Goal: Information Seeking & Learning: Compare options

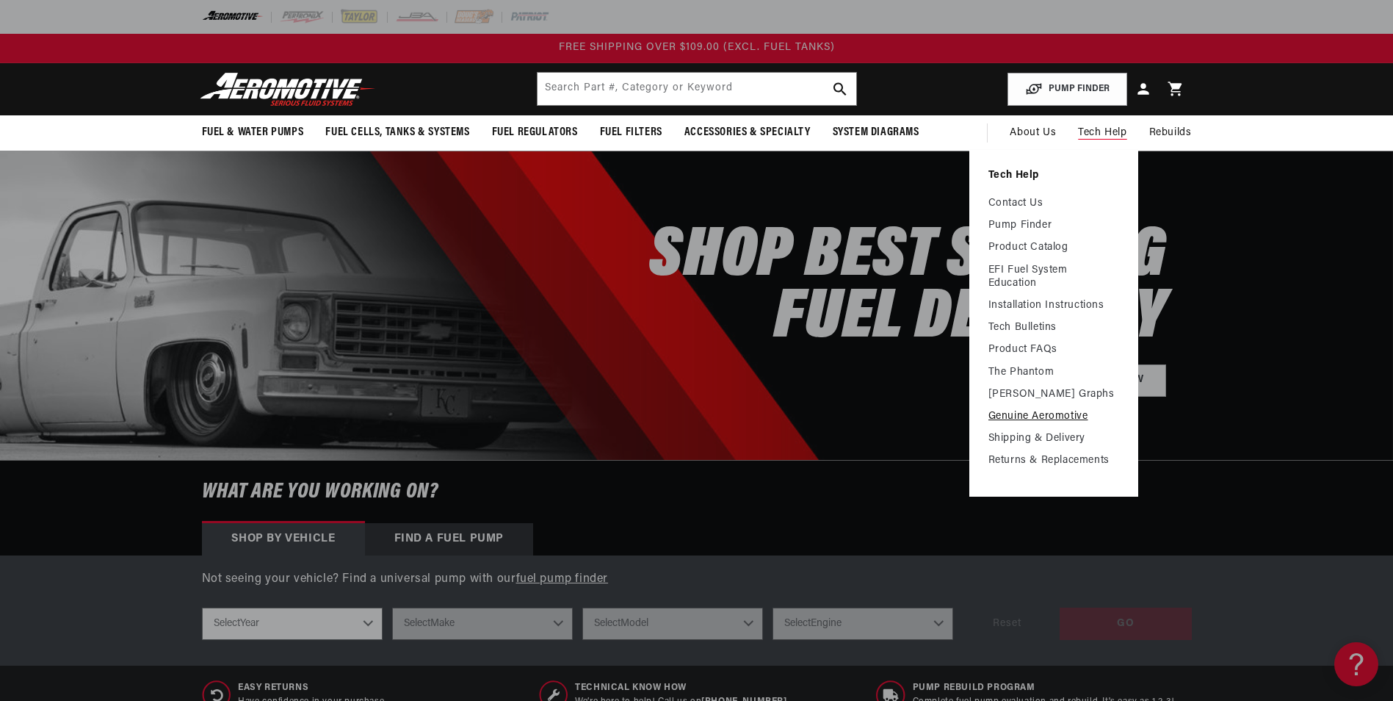
click at [1033, 411] on ul "Contact Us Pump Finder Product Catalog EFI Fuel System Education Installation I…" at bounding box center [1054, 332] width 131 height 270
drag, startPoint x: 1033, startPoint y: 411, endPoint x: 1006, endPoint y: 201, distance: 212.5
click at [1006, 201] on link "Contact Us" at bounding box center [1054, 203] width 131 height 13
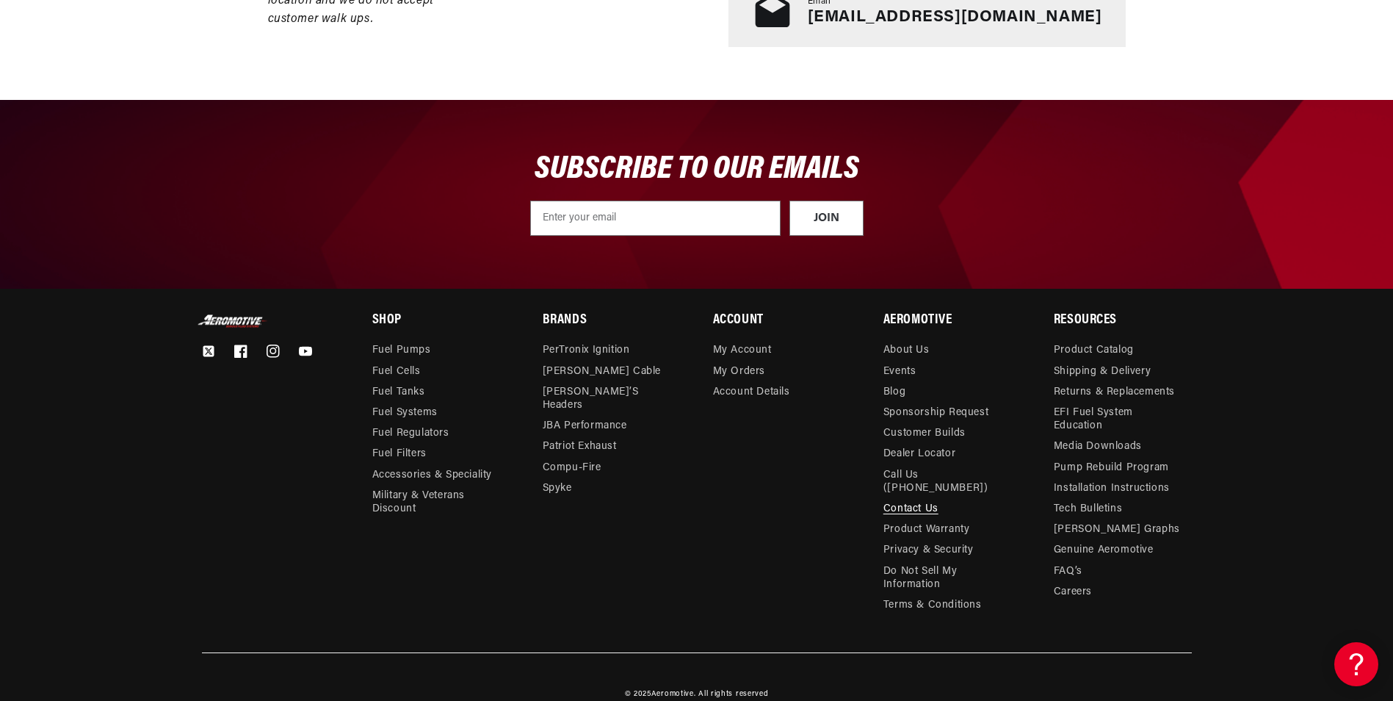
scroll to position [632, 0]
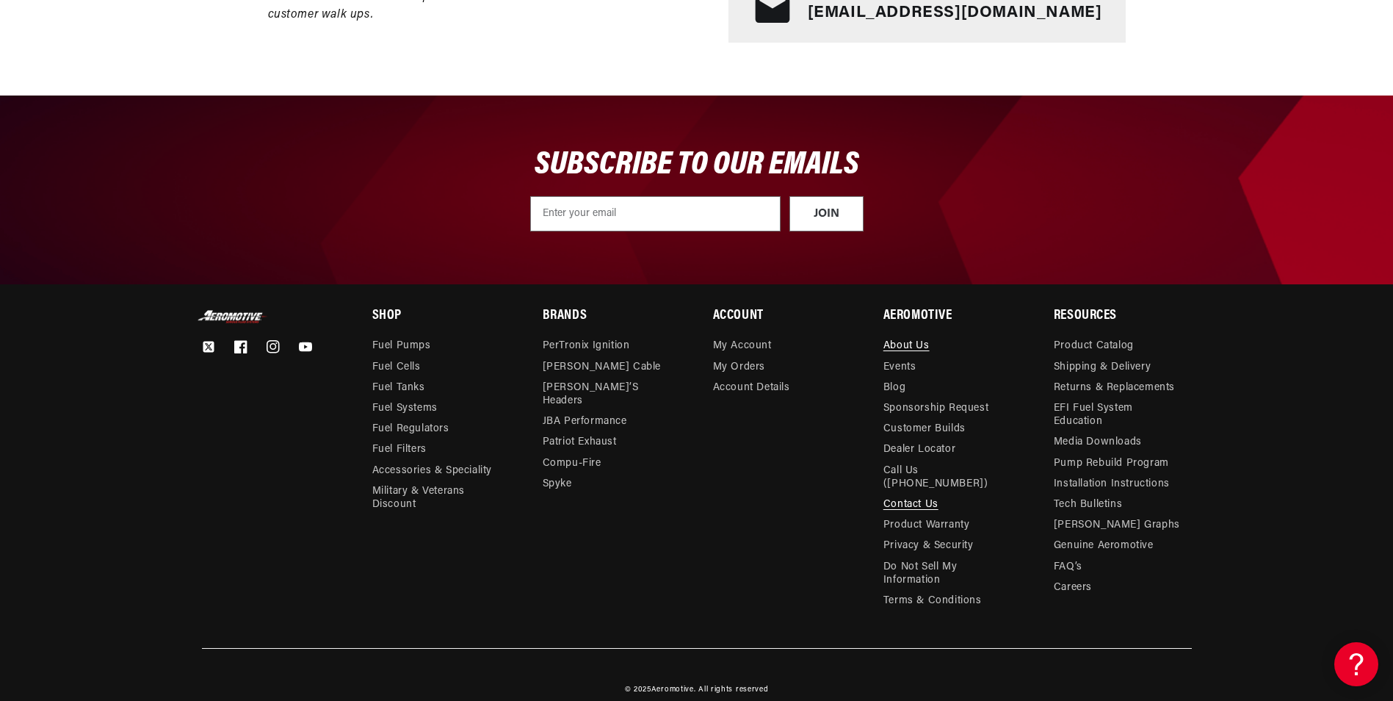
click at [912, 346] on link "About Us" at bounding box center [907, 347] width 46 height 17
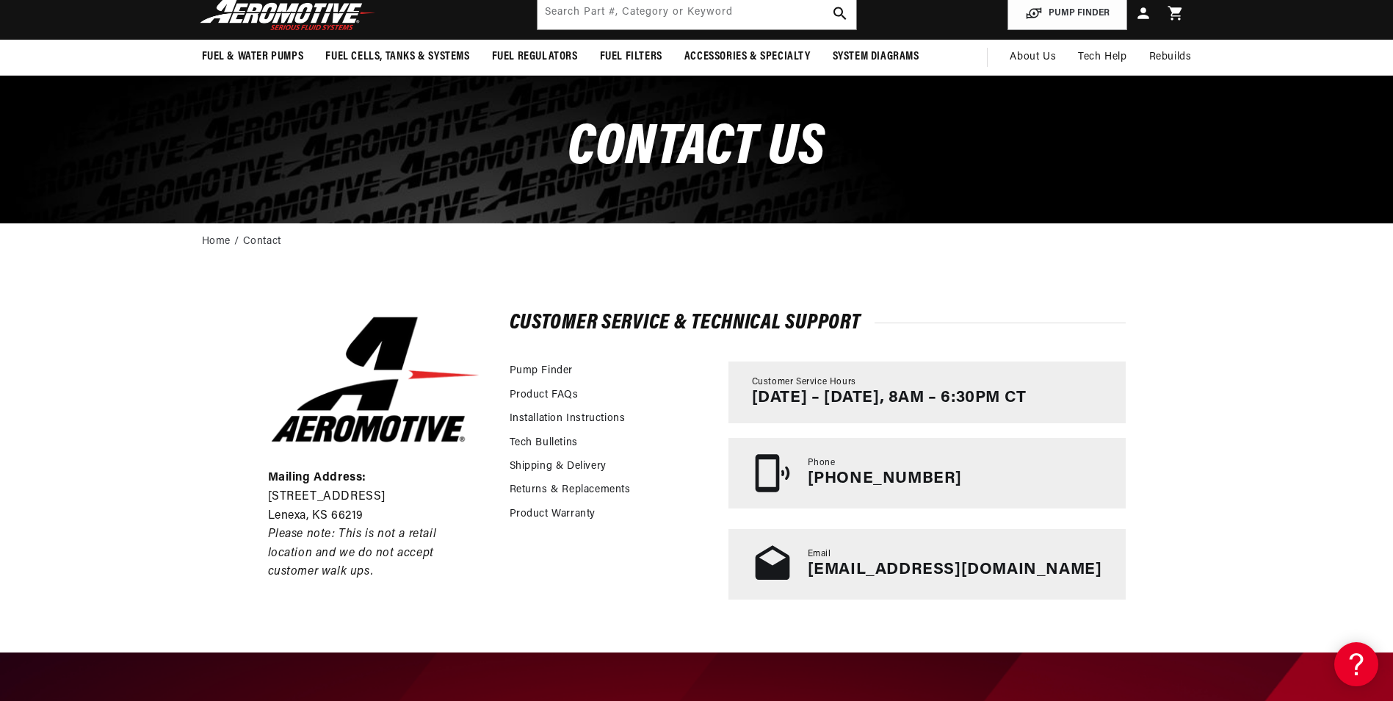
scroll to position [0, 0]
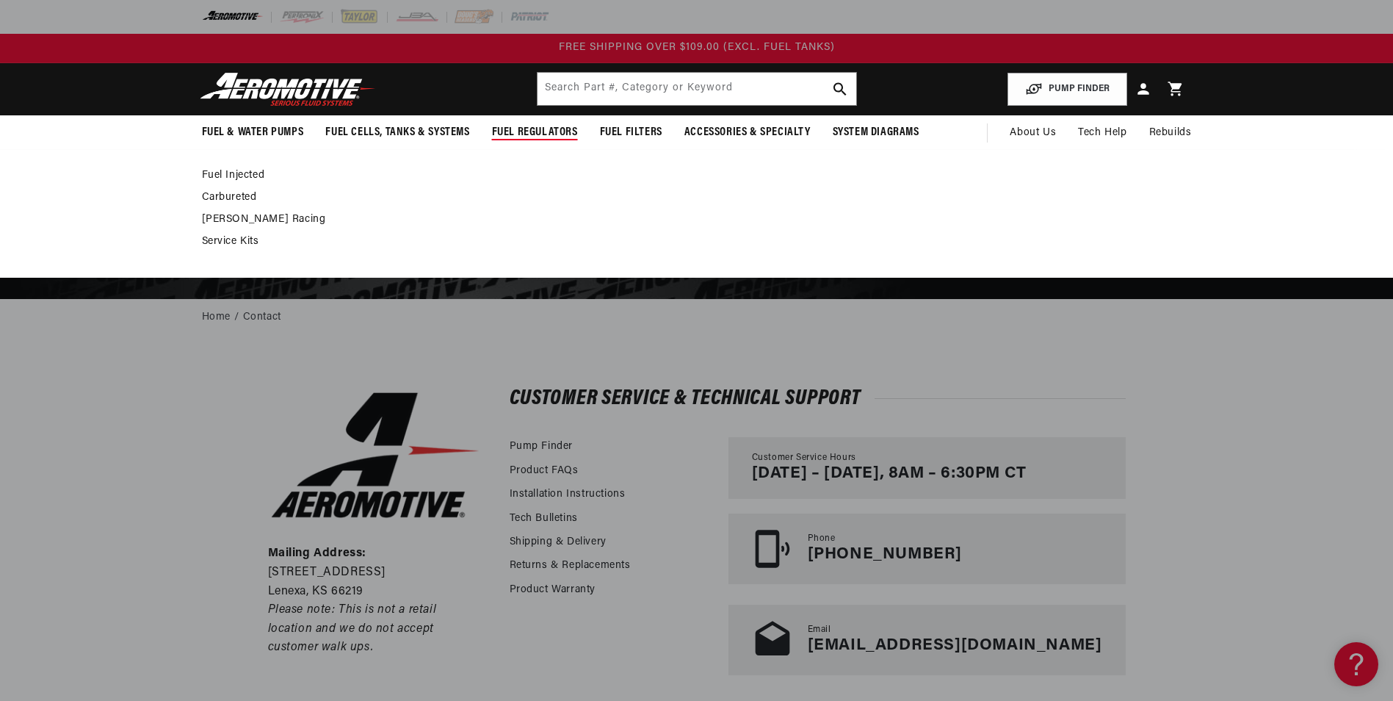
click at [224, 197] on link "Carbureted" at bounding box center [689, 197] width 975 height 13
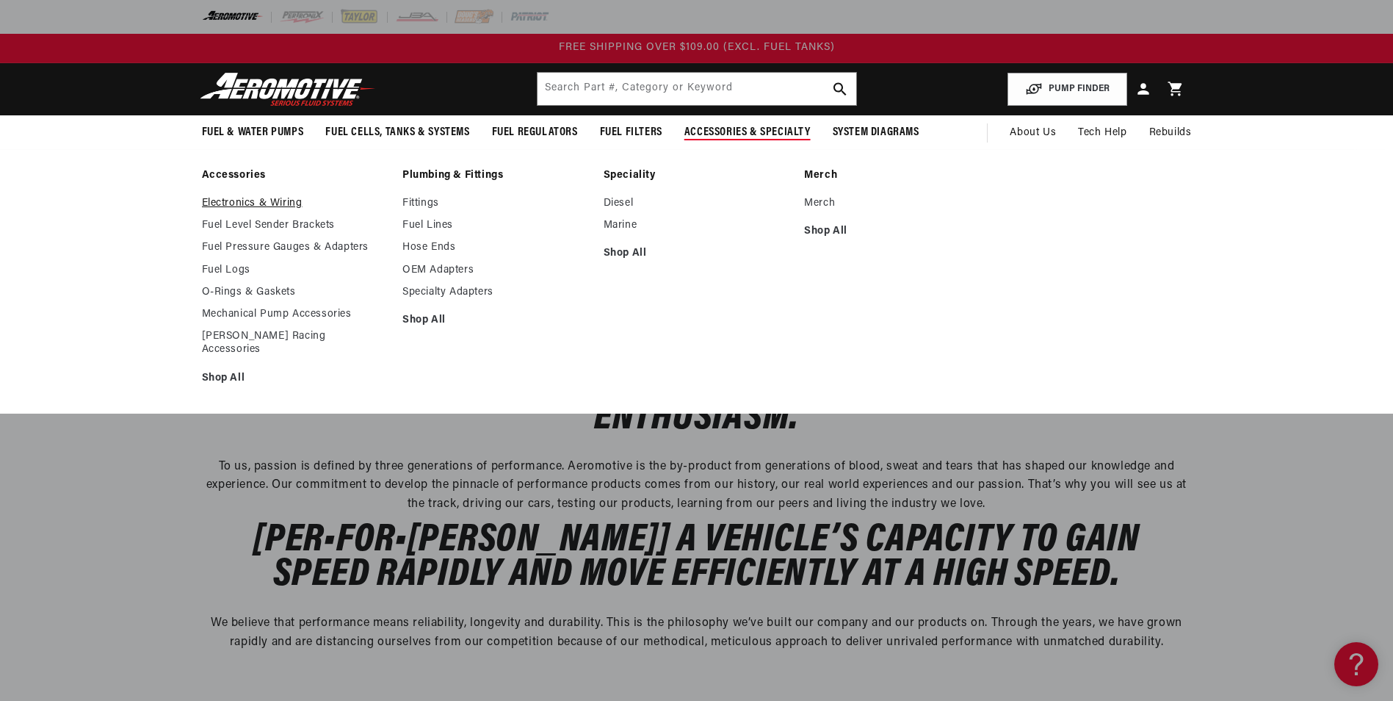
click at [270, 205] on link "Electronics & Wiring" at bounding box center [295, 203] width 187 height 13
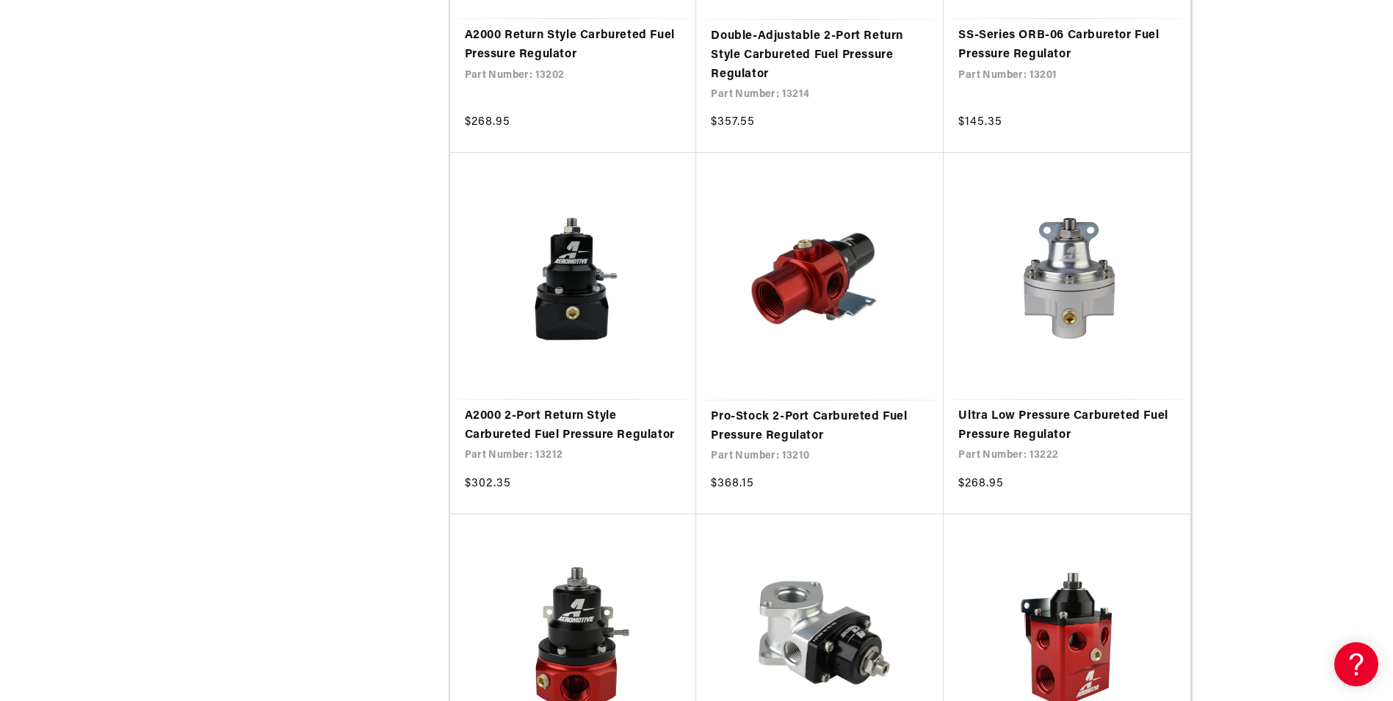
scroll to position [1286, 0]
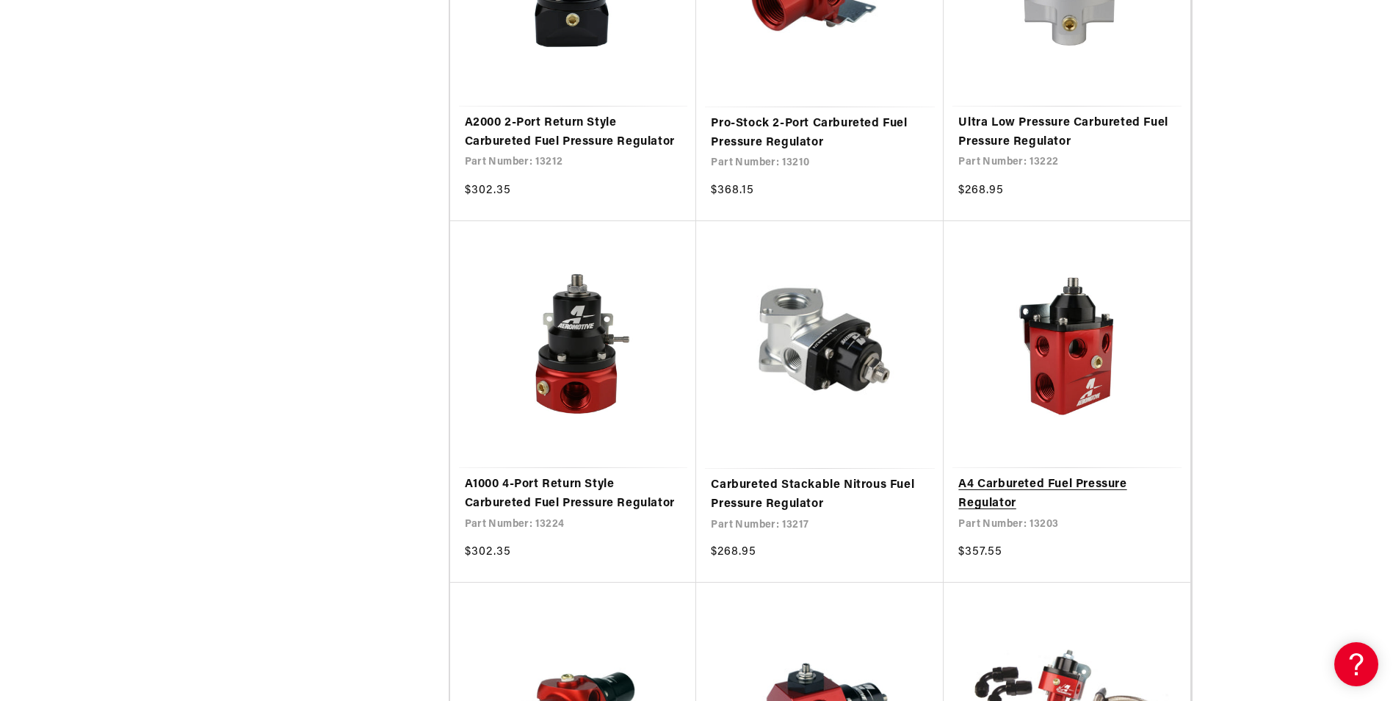
click at [1081, 475] on link "A4 Carbureted Fuel Pressure Regulator" at bounding box center [1067, 493] width 217 height 37
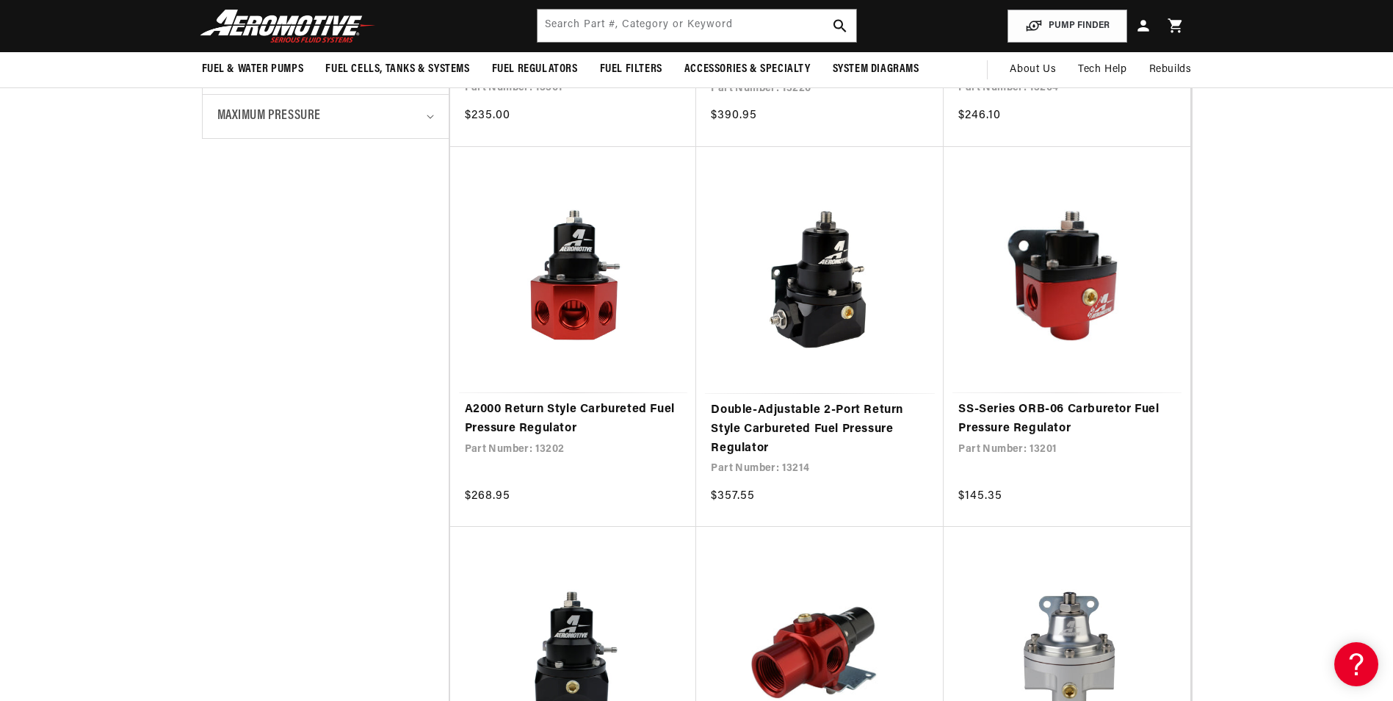
scroll to position [605, 0]
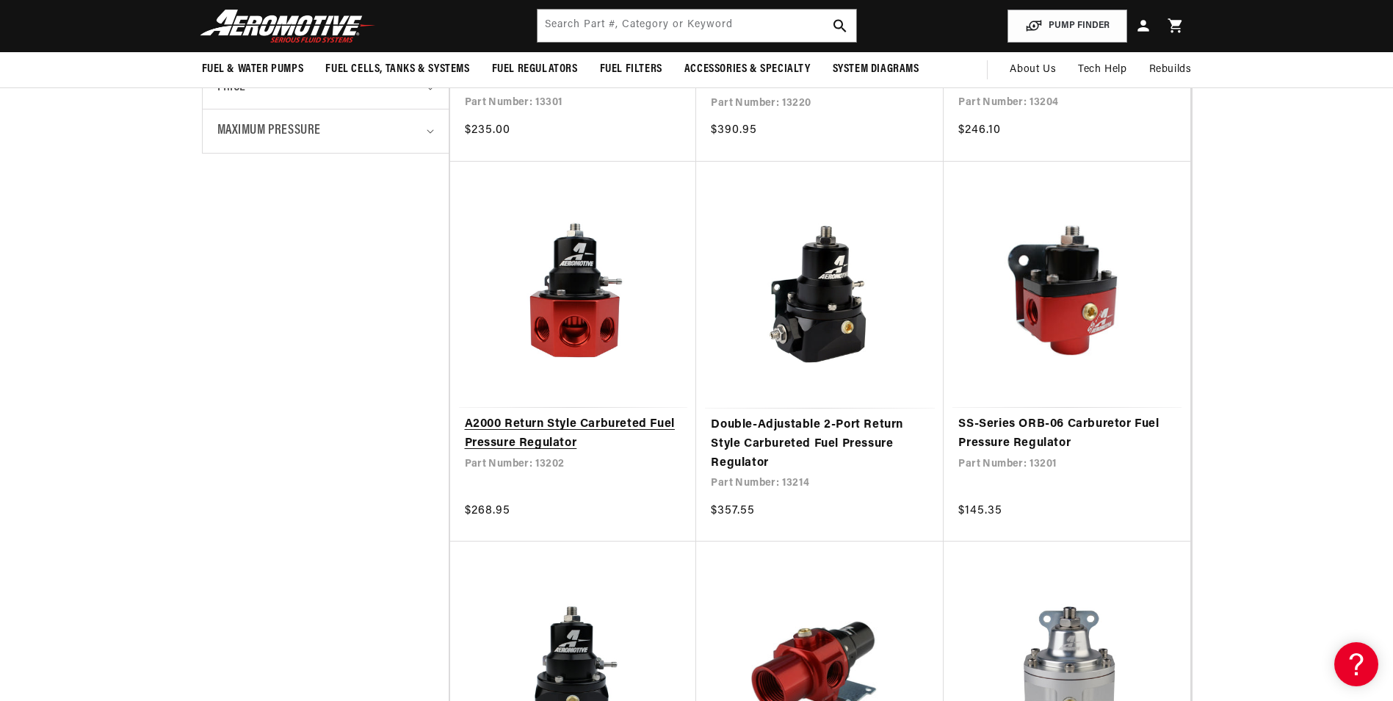
click at [509, 451] on link "A2000 Return Style Carbureted Fuel Pressure Regulator" at bounding box center [573, 433] width 217 height 37
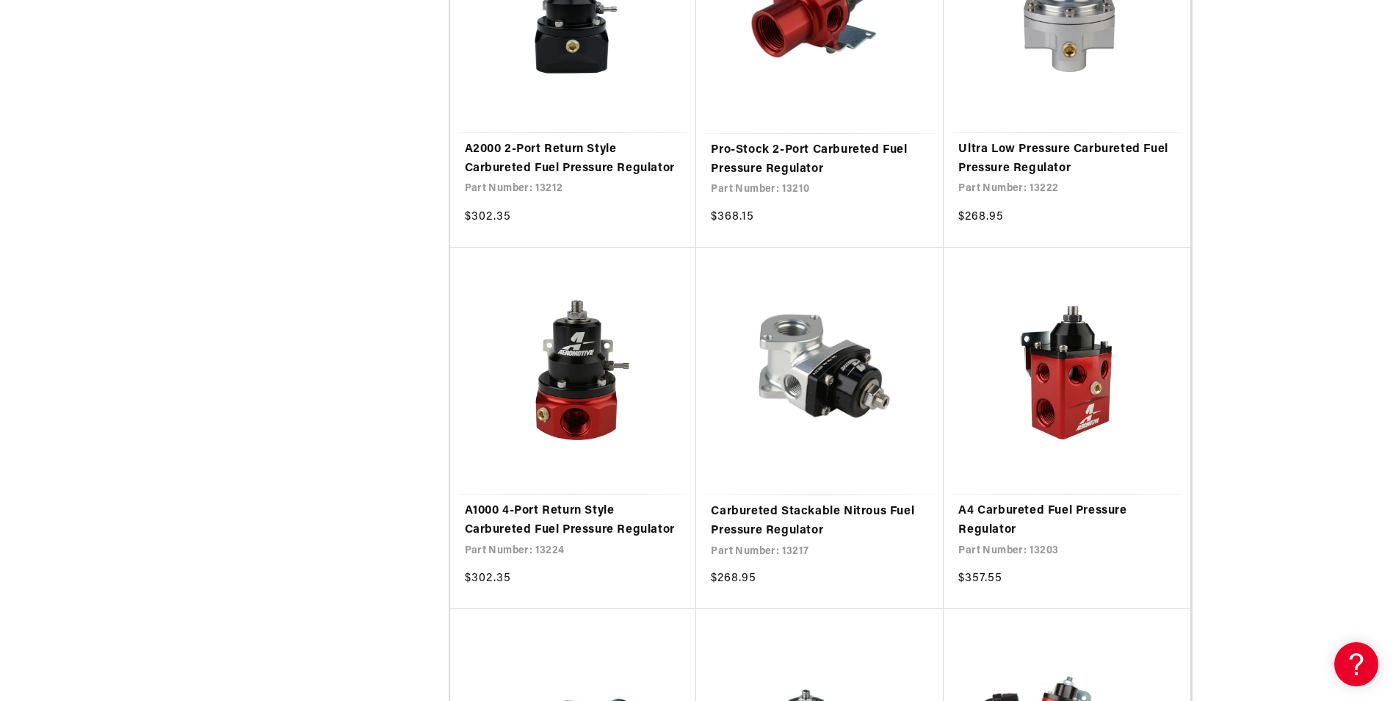
scroll to position [1319, 0]
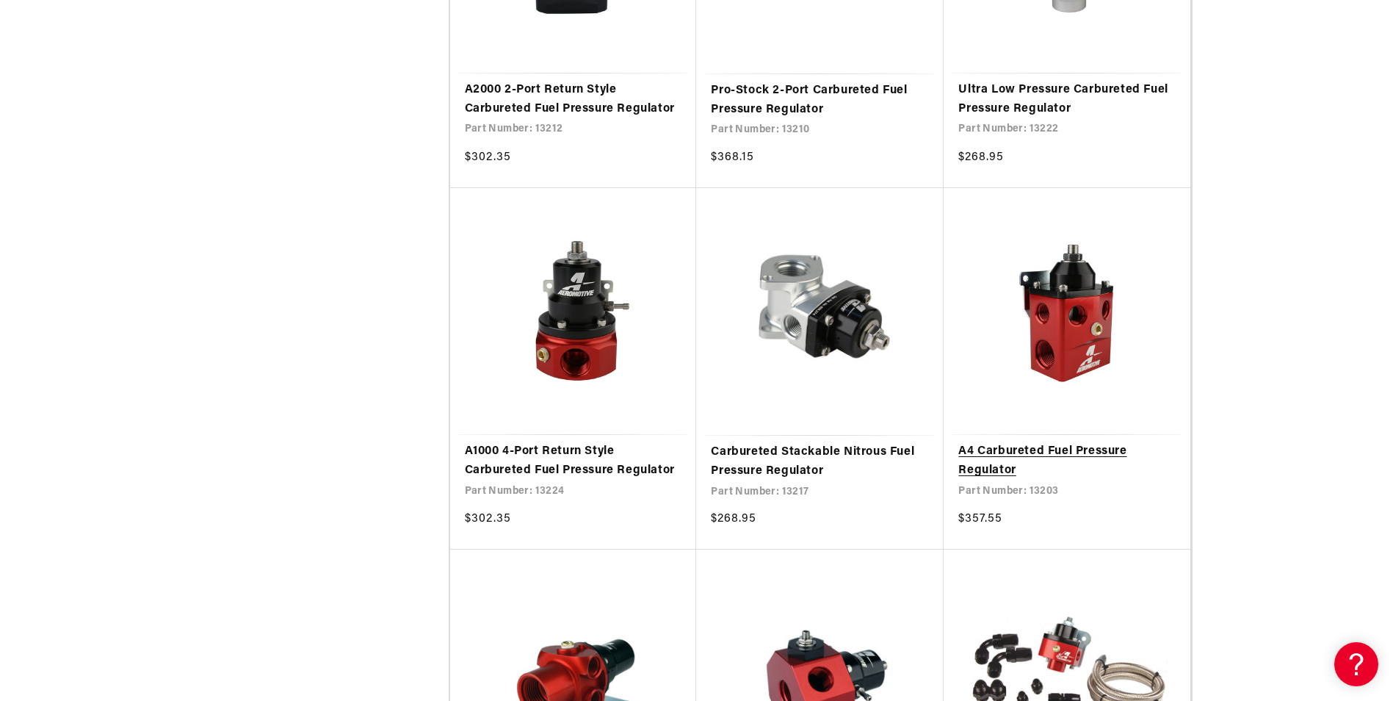
click at [1048, 445] on link "A4 Carbureted Fuel Pressure Regulator" at bounding box center [1067, 460] width 217 height 37
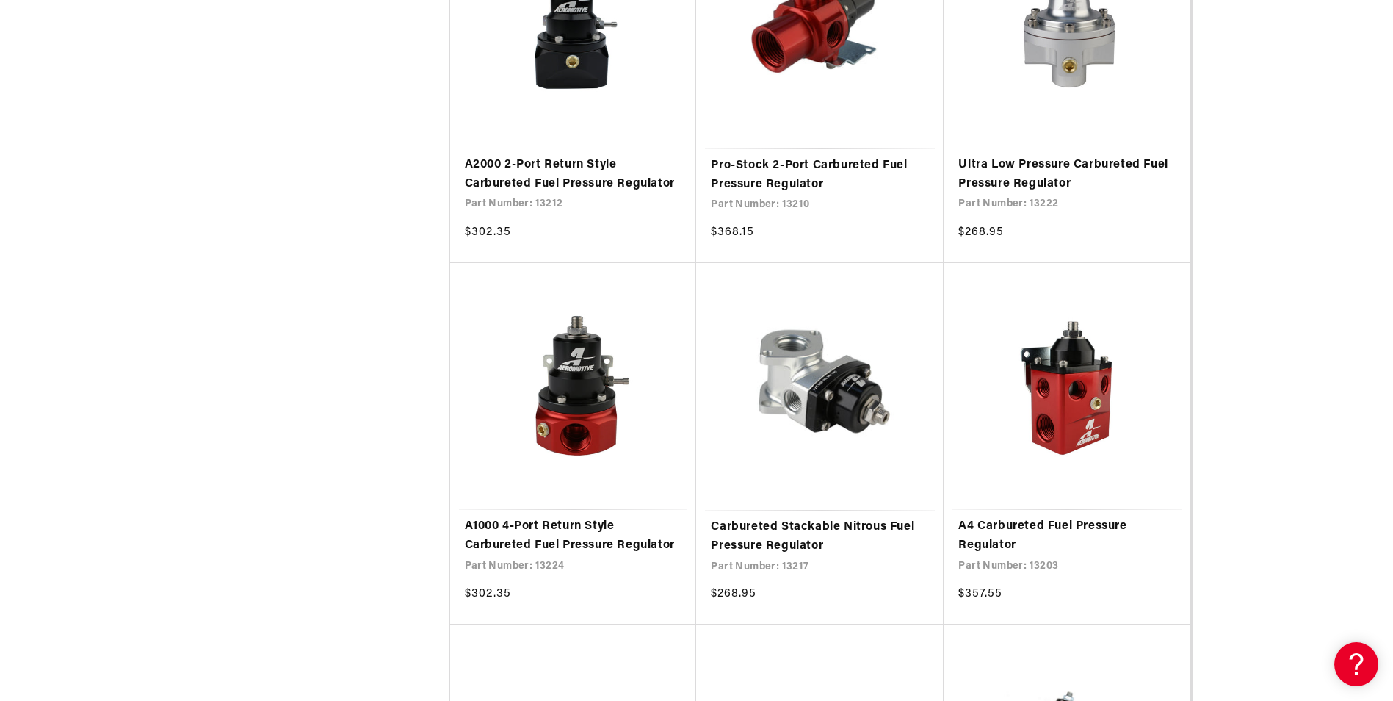
scroll to position [1249, 0]
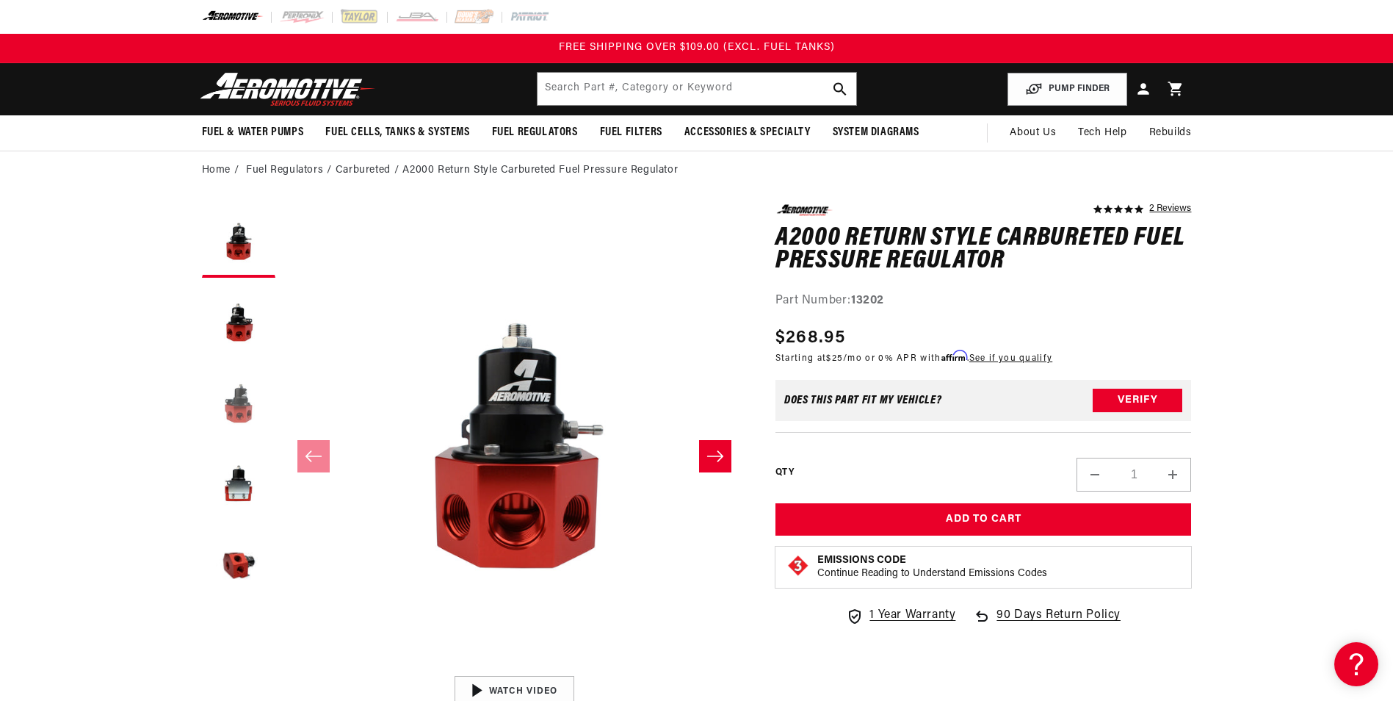
click at [241, 416] on button "Load image 3 in gallery view" at bounding box center [238, 402] width 73 height 73
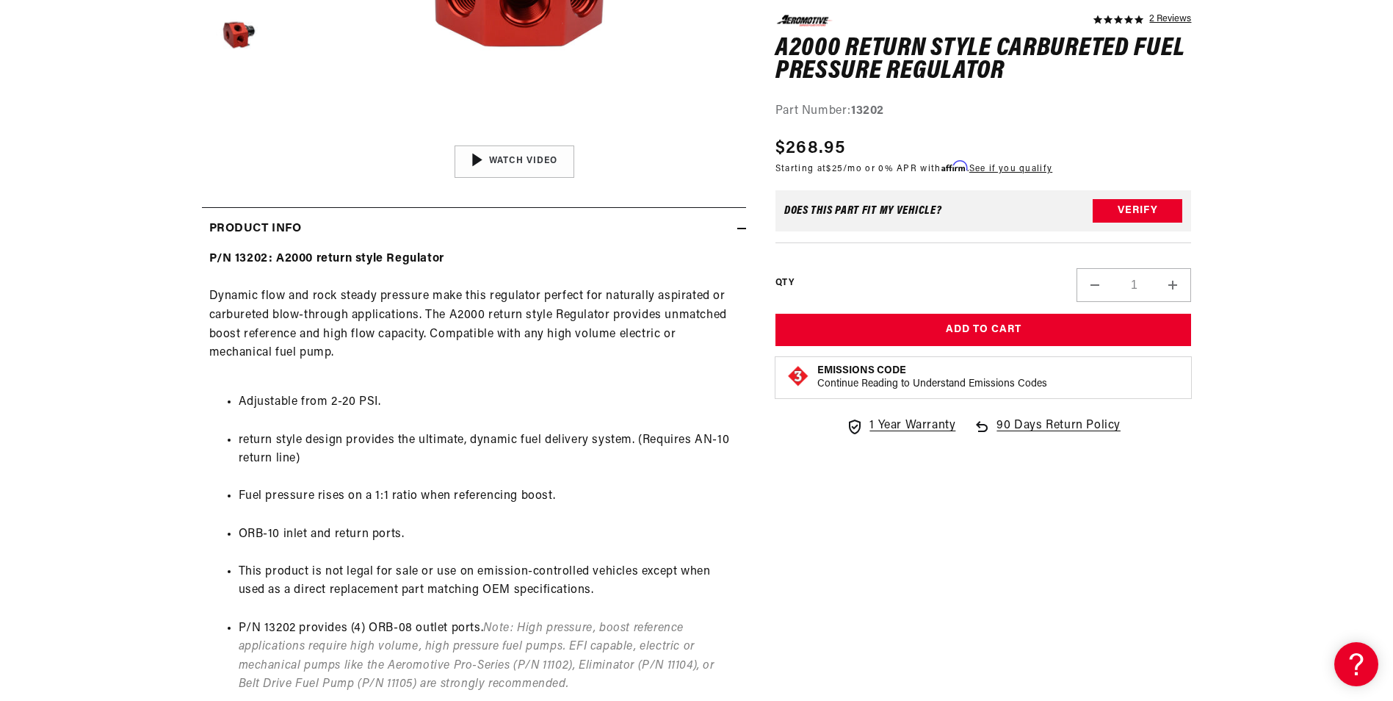
scroll to position [536, 0]
